Goal: Information Seeking & Learning: Learn about a topic

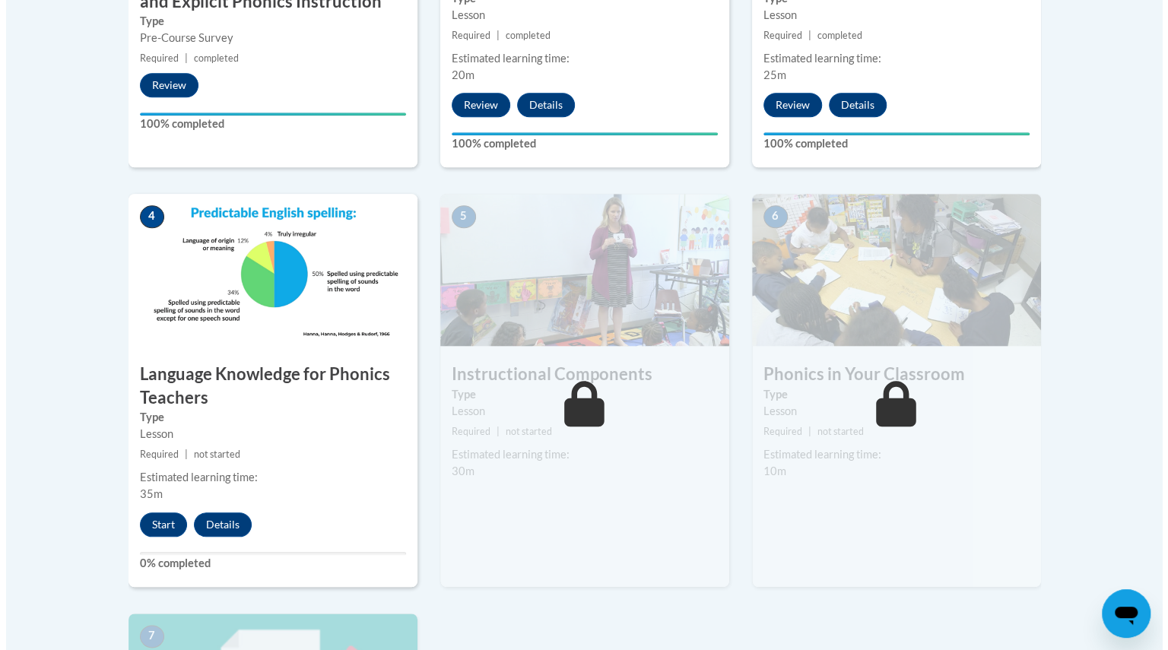
scroll to position [714, 0]
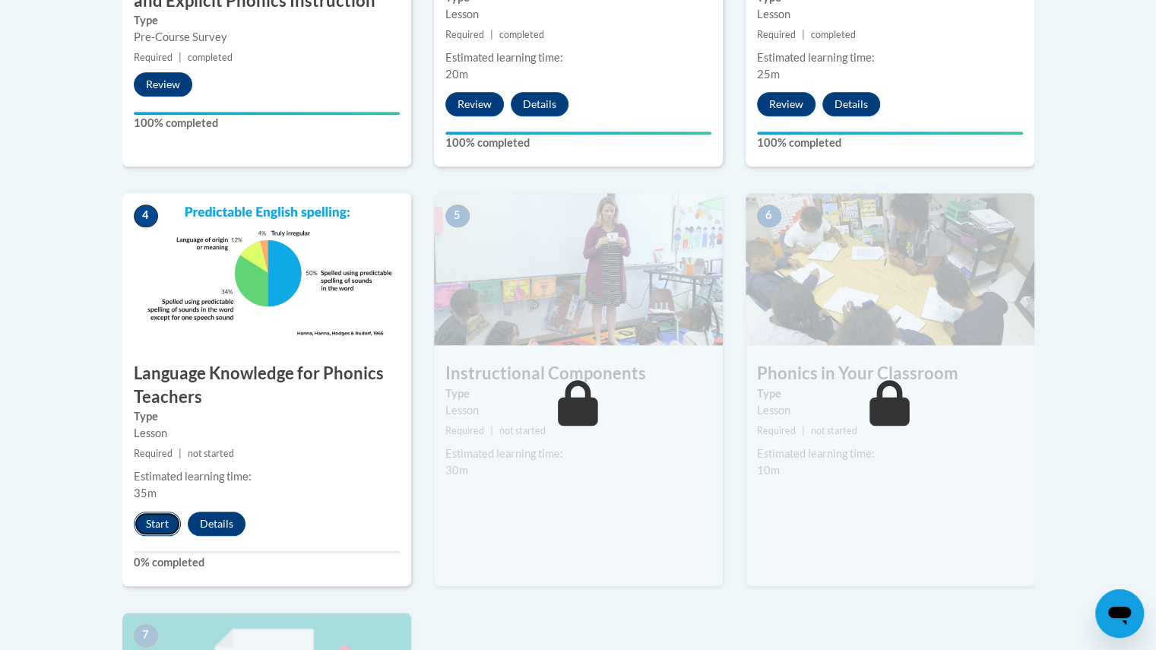
click at [161, 518] on button "Start" at bounding box center [157, 524] width 47 height 24
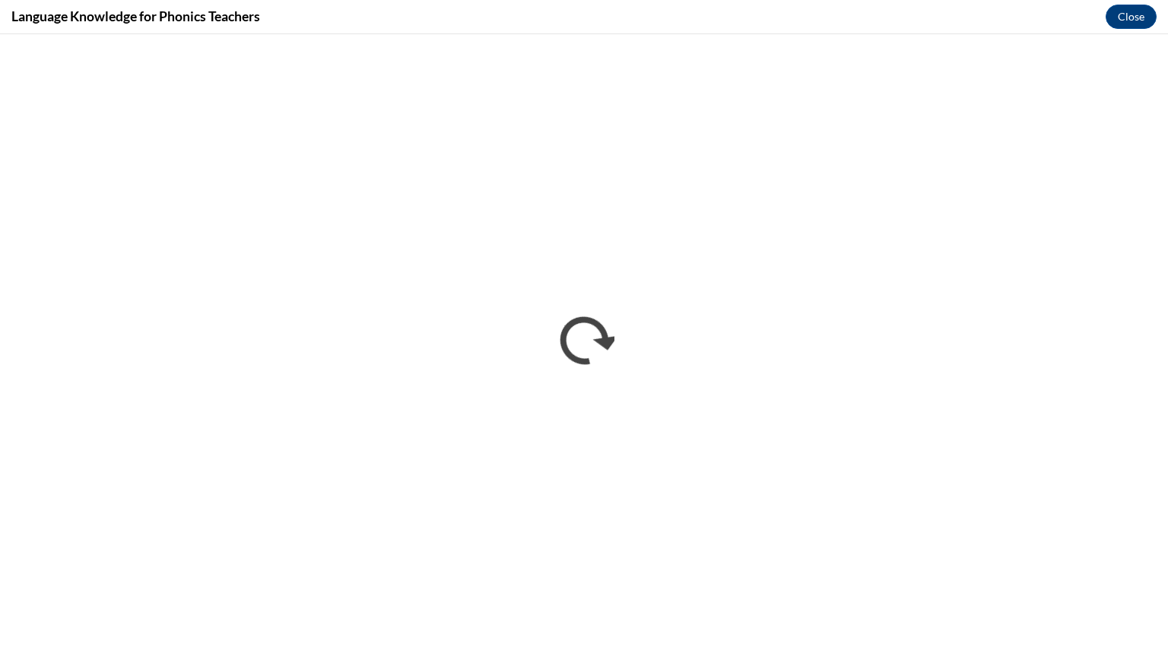
scroll to position [0, 0]
